Goal: Find contact information: Find contact information

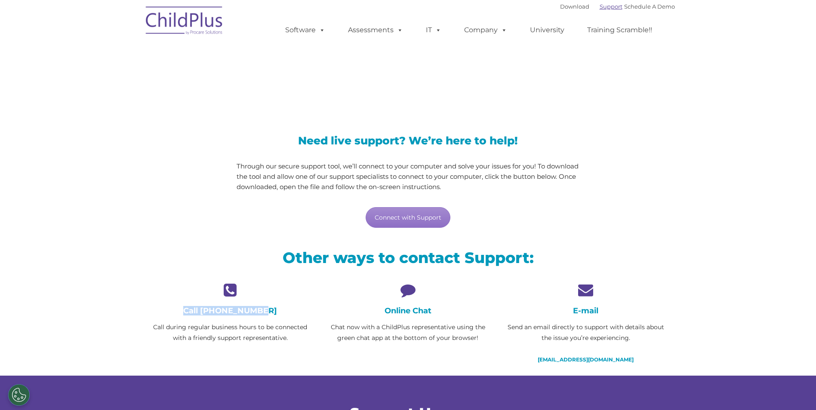
click at [600, 9] on link "Support" at bounding box center [611, 6] width 23 height 7
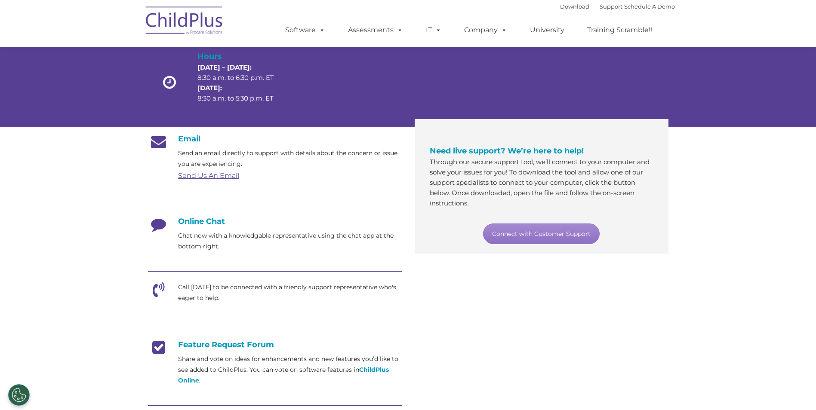
scroll to position [86, 0]
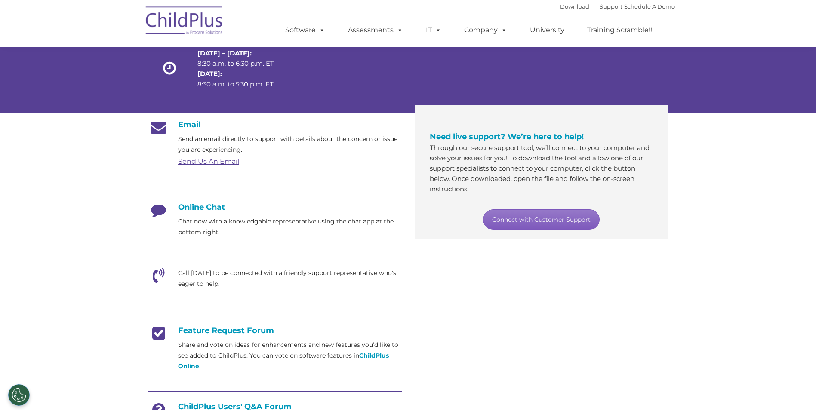
click at [545, 219] on link "Connect with Customer Support" at bounding box center [541, 220] width 117 height 21
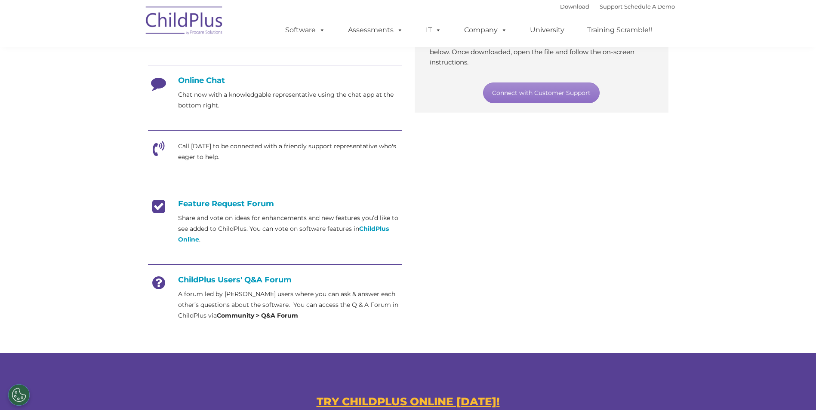
scroll to position [215, 0]
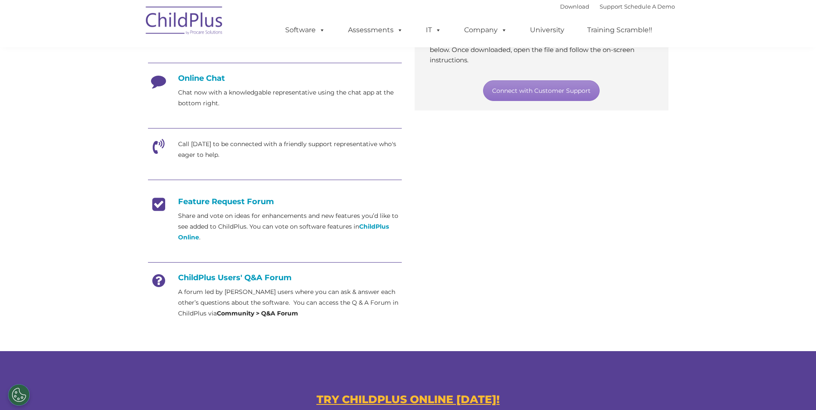
click at [272, 314] on strong "Community > Q&A Forum" at bounding box center [257, 314] width 81 height 8
click at [232, 312] on strong "Community > Q&A Forum" at bounding box center [257, 314] width 81 height 8
click at [232, 274] on h4 "ChildPlus Users' Q&A Forum" at bounding box center [275, 277] width 254 height 9
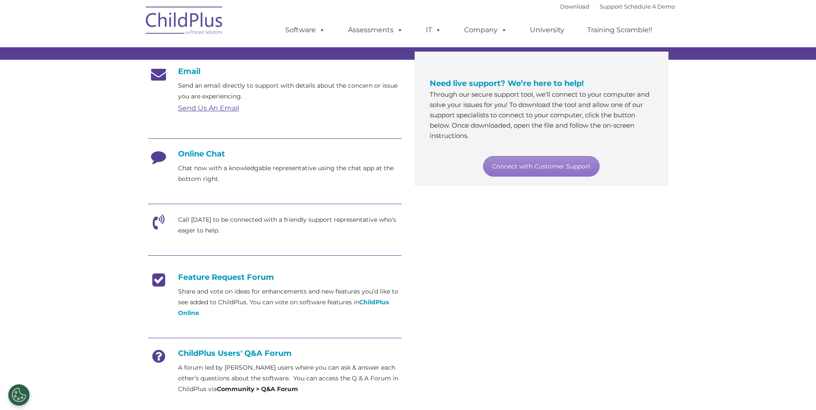
scroll to position [0, 0]
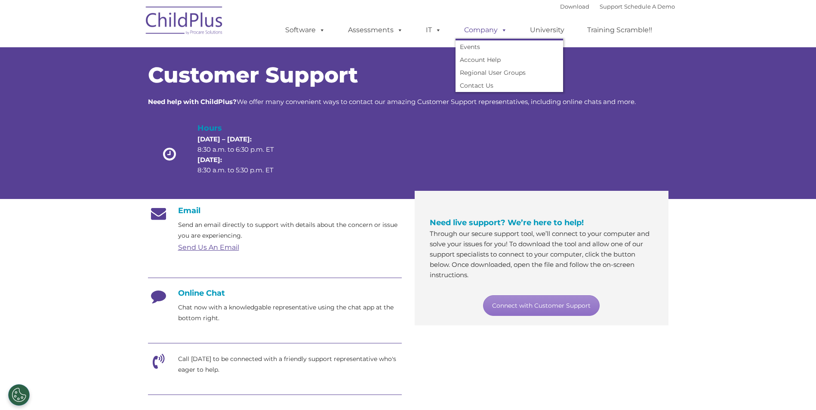
click at [477, 26] on link "Company" at bounding box center [486, 30] width 60 height 17
click at [502, 34] on span at bounding box center [502, 30] width 9 height 8
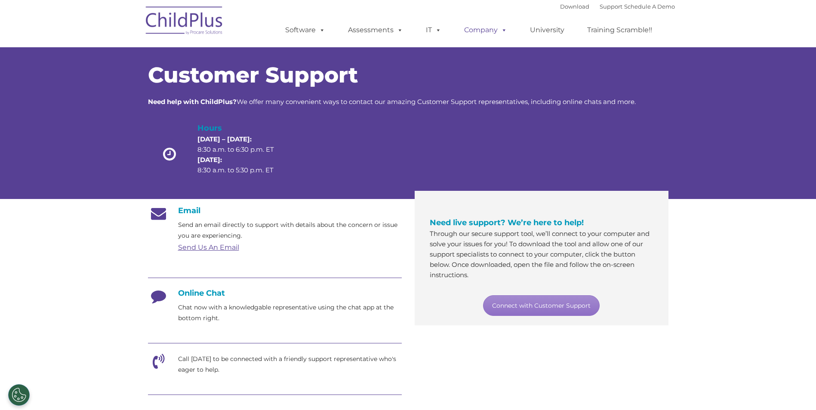
click at [481, 31] on link "Company" at bounding box center [486, 30] width 60 height 17
click at [501, 32] on span at bounding box center [502, 30] width 9 height 8
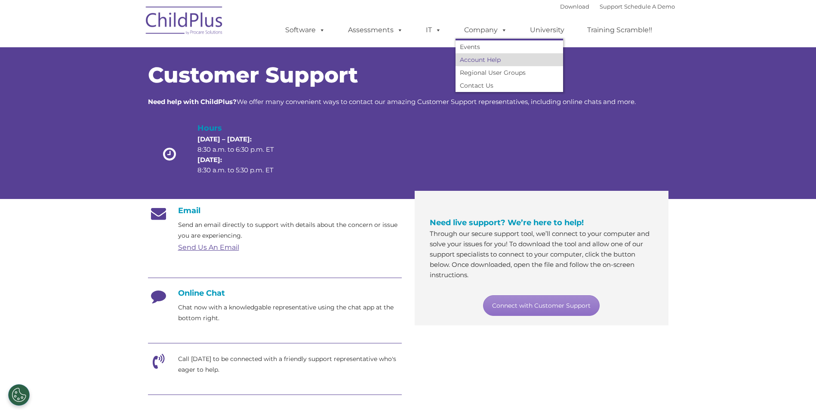
click at [478, 63] on link "Account Help" at bounding box center [510, 59] width 108 height 13
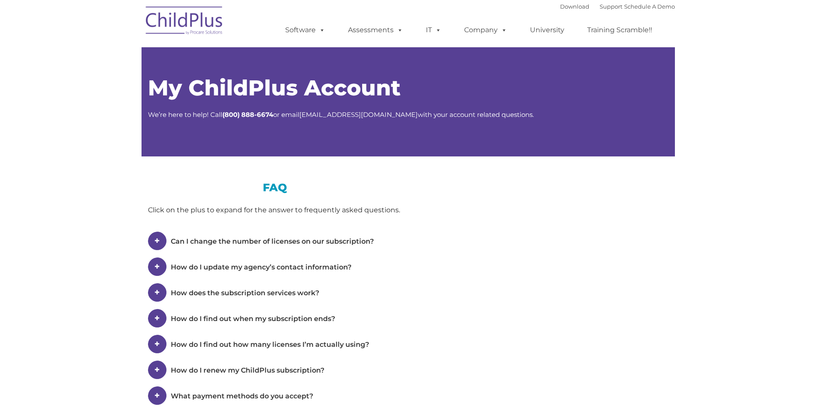
type input ""
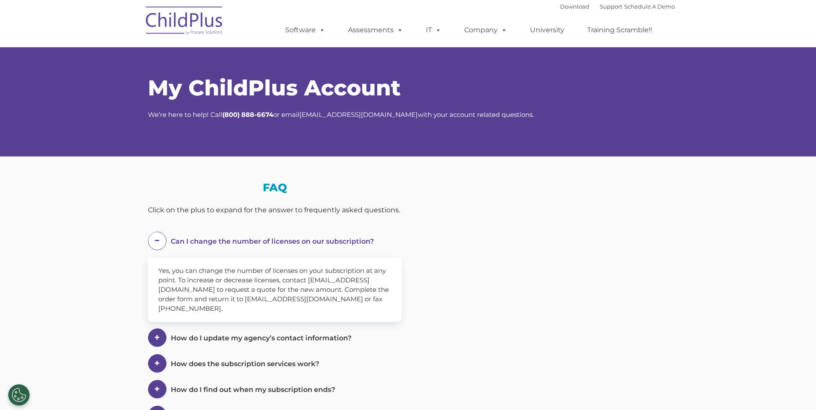
select select "MEDIUM"
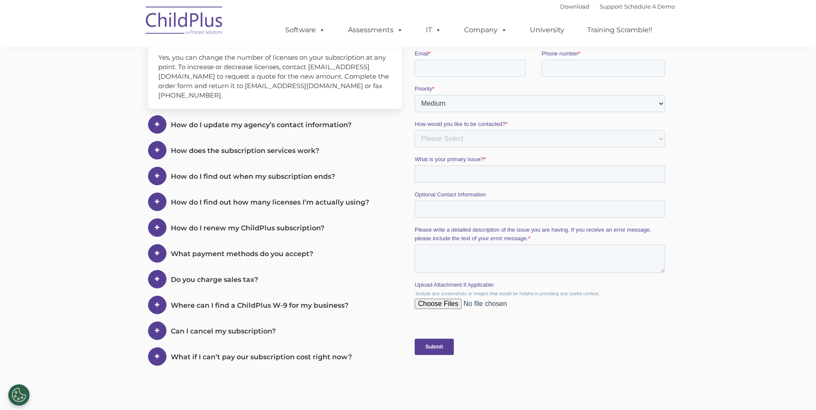
scroll to position [237, 0]
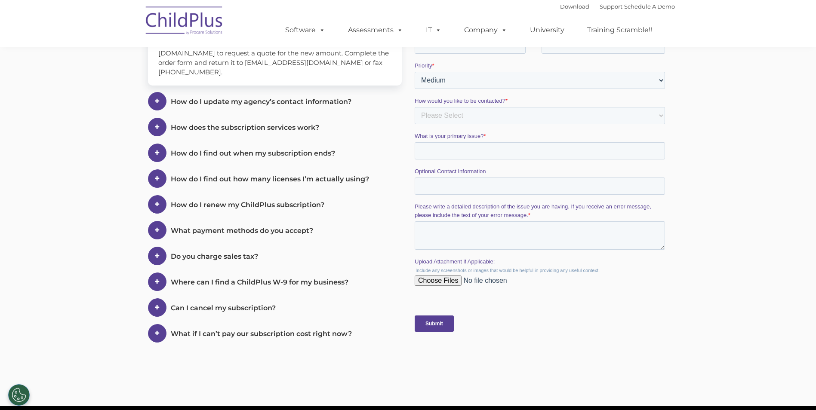
click at [0, 0] on span at bounding box center [0, 0] width 0 height 0
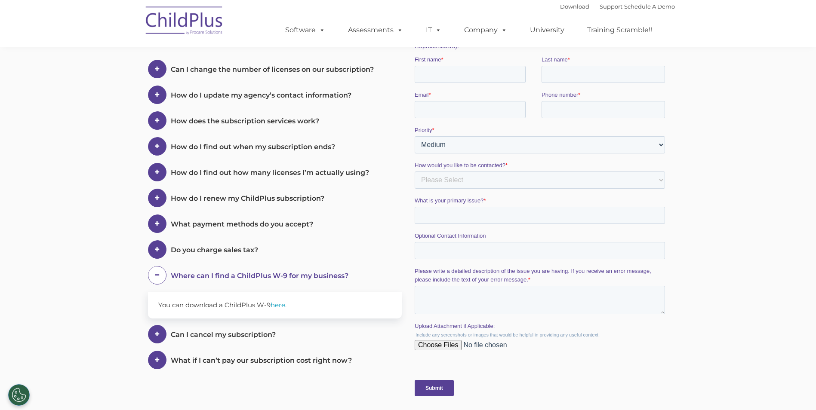
scroll to position [173, 0]
click at [150, 274] on span at bounding box center [157, 274] width 18 height 18
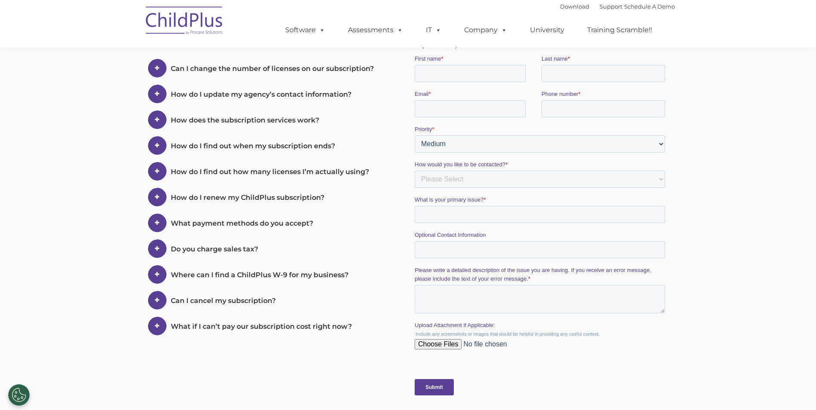
click at [152, 77] on span at bounding box center [157, 68] width 18 height 18
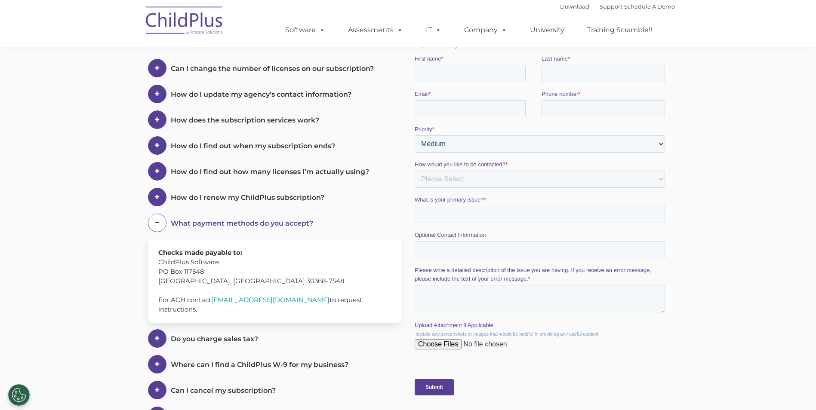
click at [156, 77] on span at bounding box center [157, 68] width 18 height 18
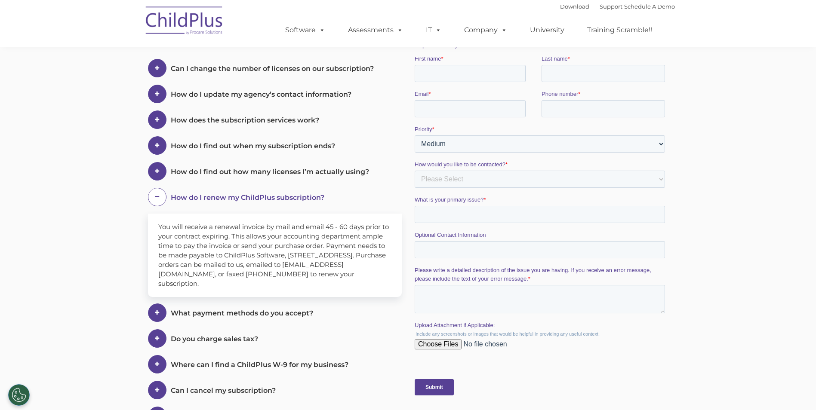
click at [156, 197] on span at bounding box center [157, 197] width 18 height 18
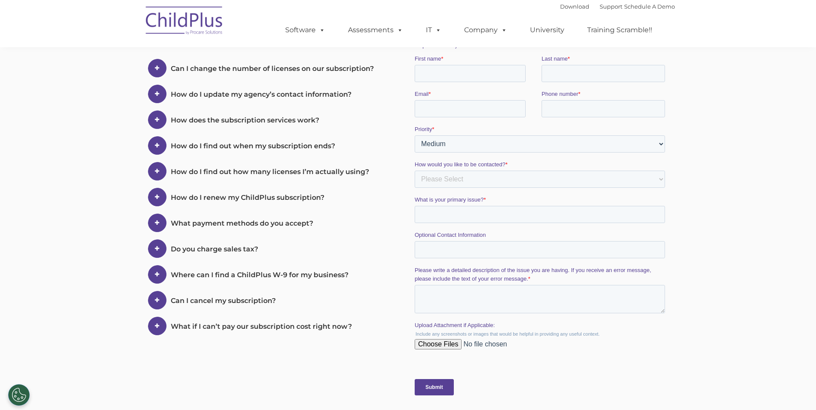
click at [167, 78] on div "How do I find out how many licenses I’m actually using?" at bounding box center [275, 68] width 254 height 19
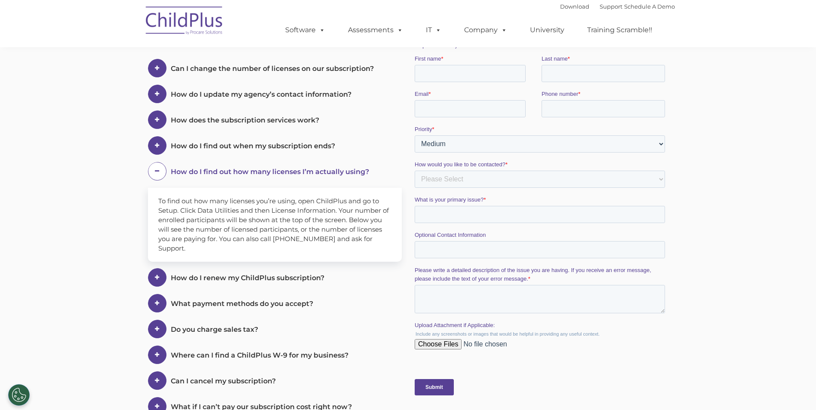
click at [157, 77] on span at bounding box center [157, 68] width 18 height 18
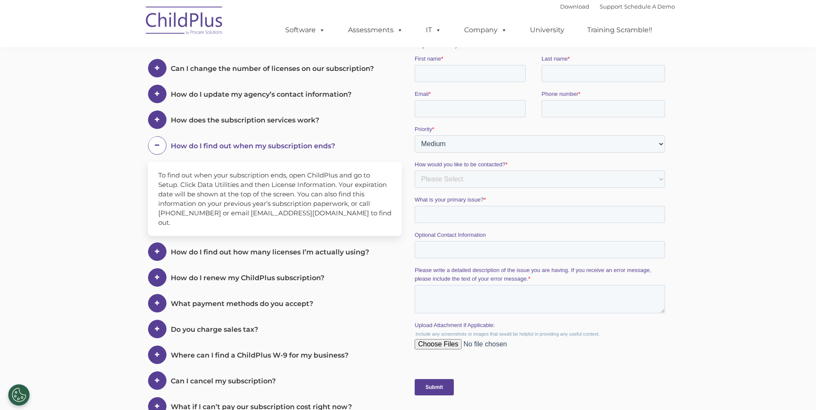
click at [766, 199] on section "My ChildPlus Account We’re here to help! Call ( 800) 888-6674 or email salesadm…" at bounding box center [408, 148] width 816 height 643
click at [139, 126] on section "My ChildPlus Account We’re here to help! Call ( 800) 888-6674 or email salesadm…" at bounding box center [408, 148] width 816 height 643
click at [151, 143] on span at bounding box center [157, 145] width 18 height 18
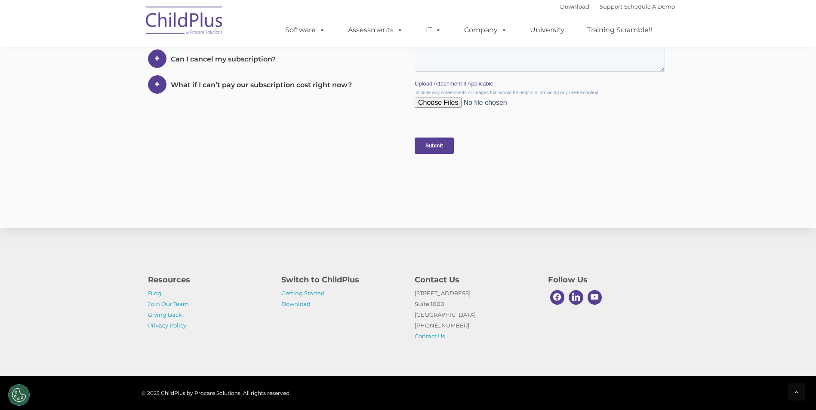
scroll to position [416, 0]
click at [431, 337] on p "1040 Crown Pointe Pkwy Suite 1000 Atlanta, GA 30338 (800) 888-6674 Contact Us" at bounding box center [475, 315] width 120 height 54
click at [430, 337] on link "Contact Us" at bounding box center [430, 336] width 30 height 7
click at [438, 338] on link "Contact Us" at bounding box center [430, 336] width 30 height 7
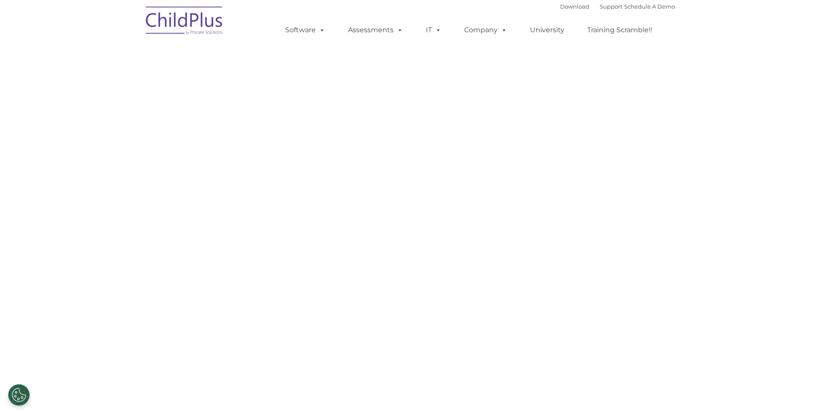
select select "MEDIUM"
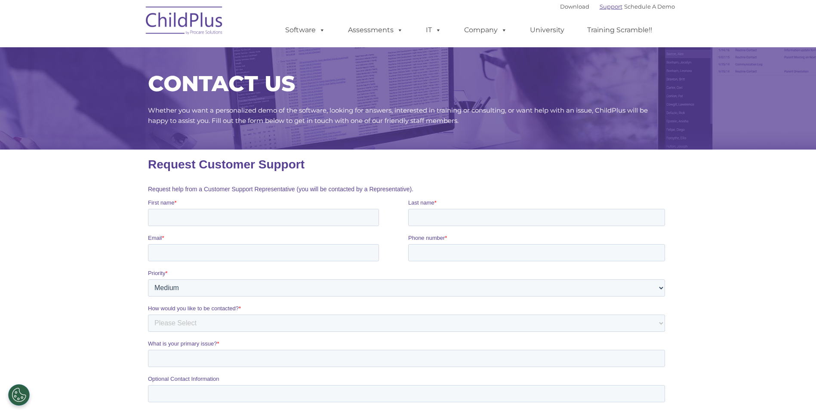
click at [600, 9] on link "Support" at bounding box center [611, 6] width 23 height 7
click at [604, 3] on link "Support" at bounding box center [611, 6] width 23 height 7
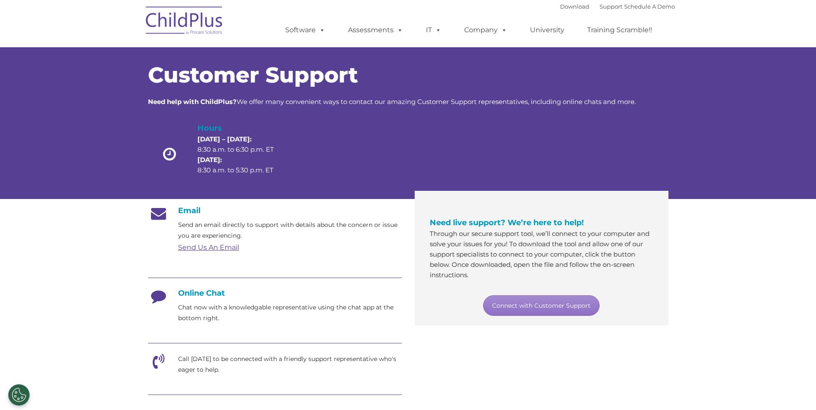
click at [209, 296] on h4 "Online Chat" at bounding box center [275, 293] width 254 height 9
click at [198, 311] on p "Chat now with a knowledgable representative using the chat app at the bottom ri…" at bounding box center [290, 313] width 224 height 22
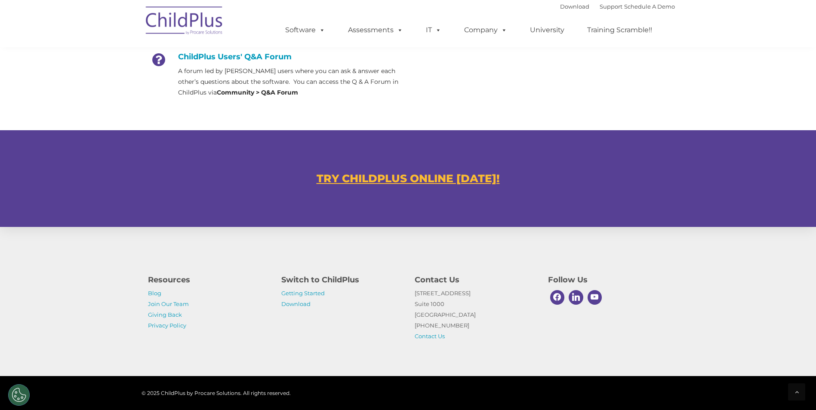
scroll to position [437, 0]
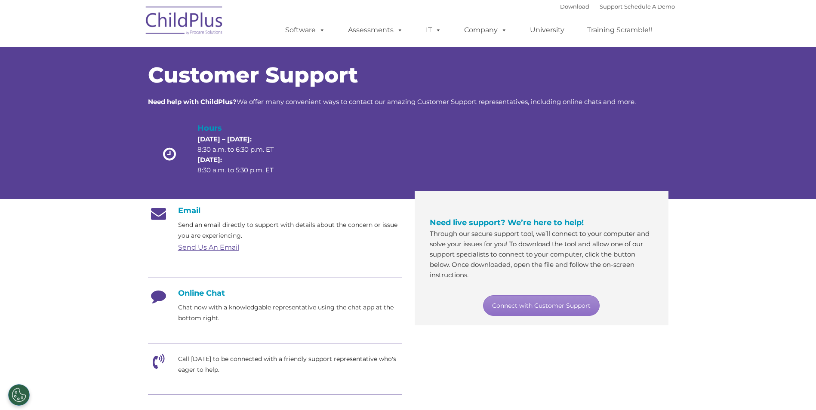
click at [234, 248] on link "Send Us An Email" at bounding box center [208, 248] width 61 height 8
click at [607, 105] on span "Need help with ChildPlus? We offer many convenient ways to contact our amazing …" at bounding box center [392, 102] width 488 height 8
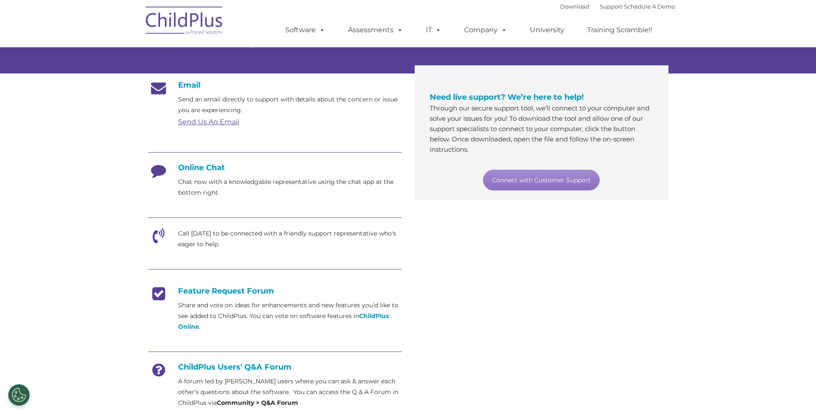
scroll to position [129, 0]
